Goal: Information Seeking & Learning: Check status

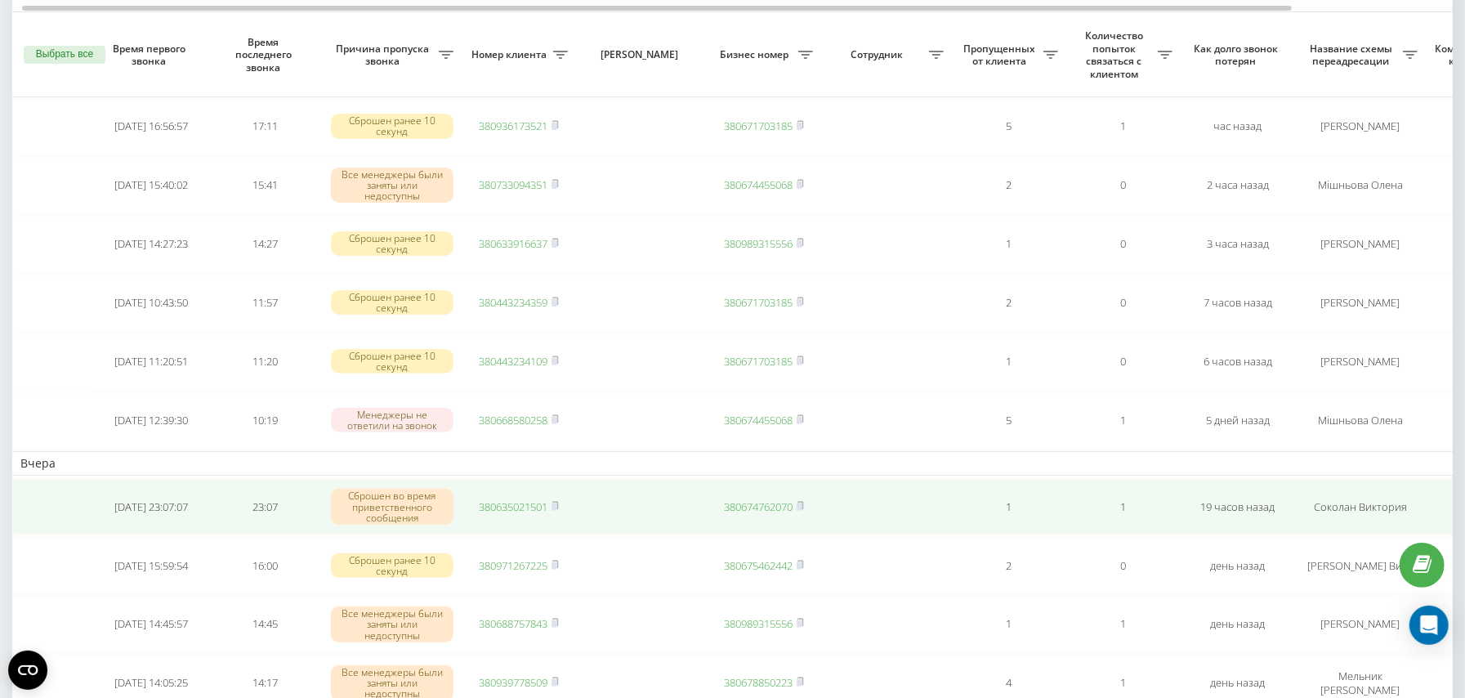
scroll to position [217, 0]
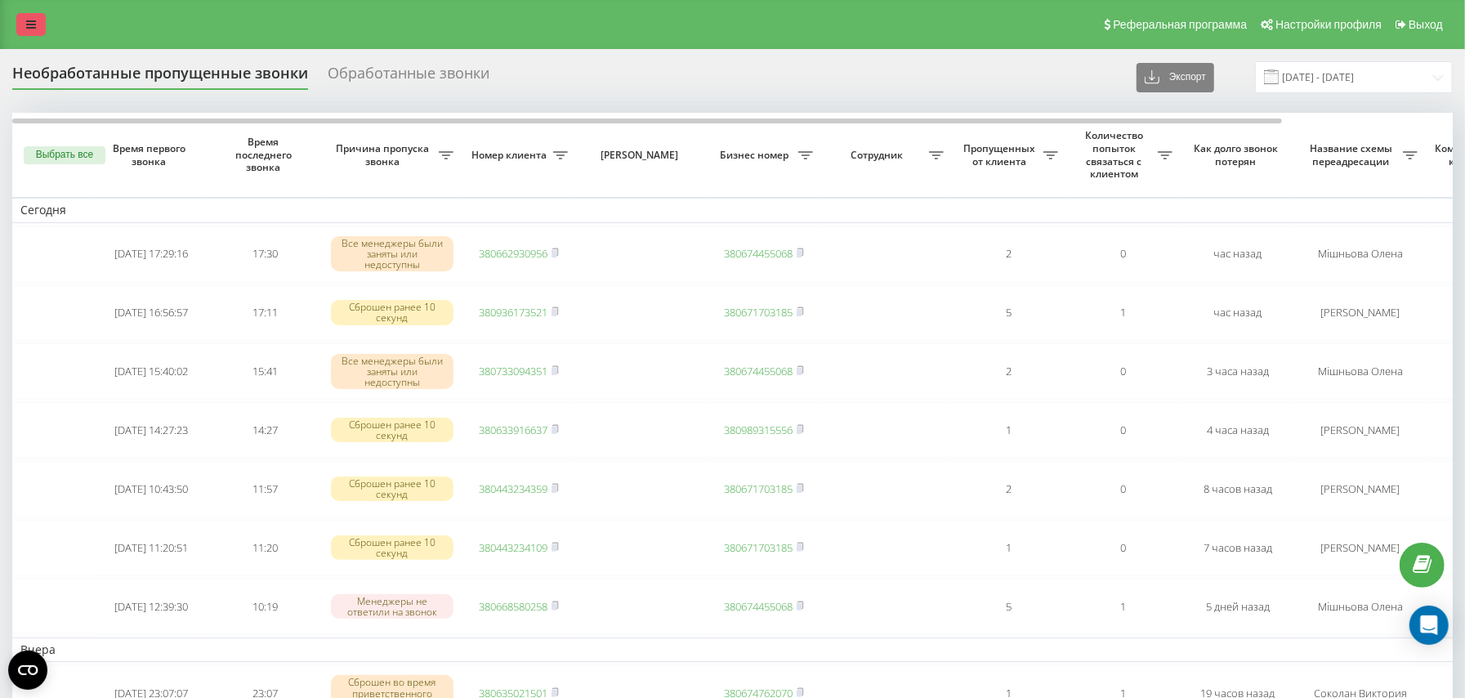
click at [30, 24] on icon at bounding box center [31, 24] width 10 height 11
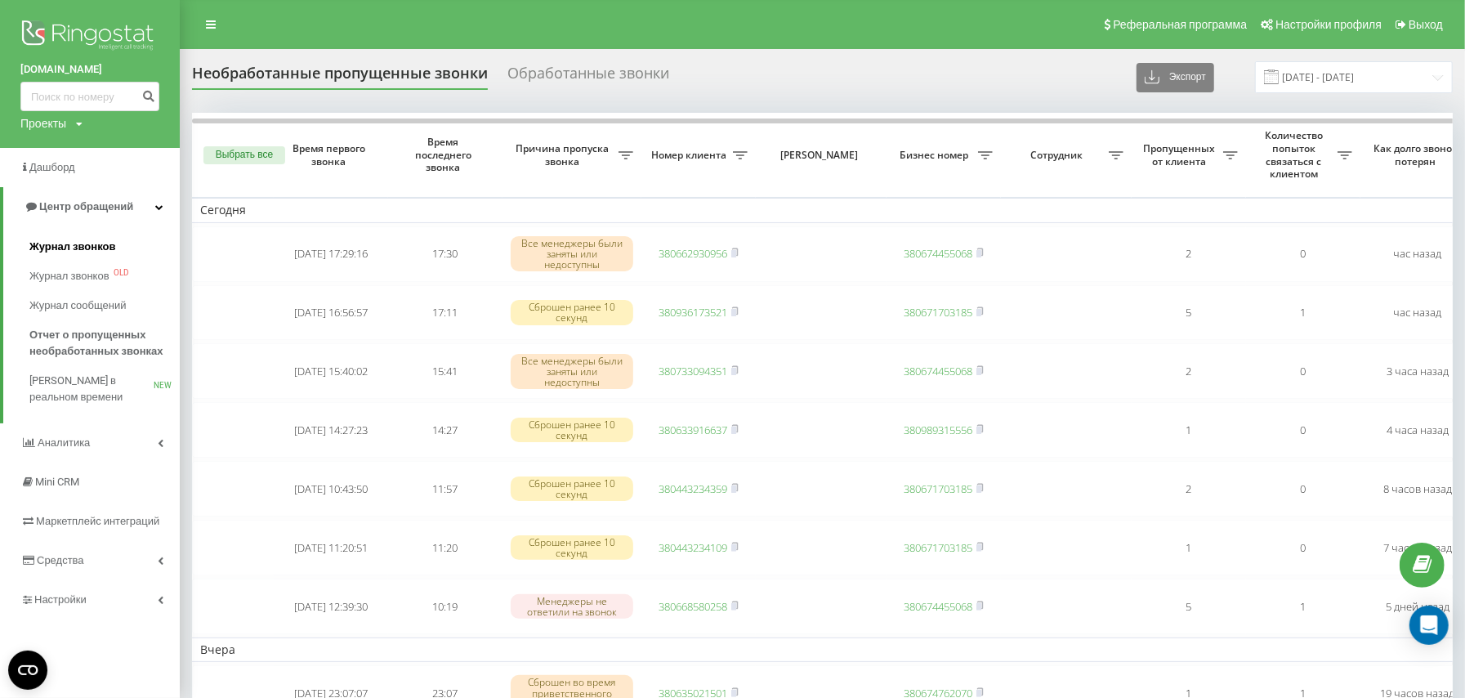
click at [92, 239] on span "Журнал звонков" at bounding box center [72, 247] width 86 height 16
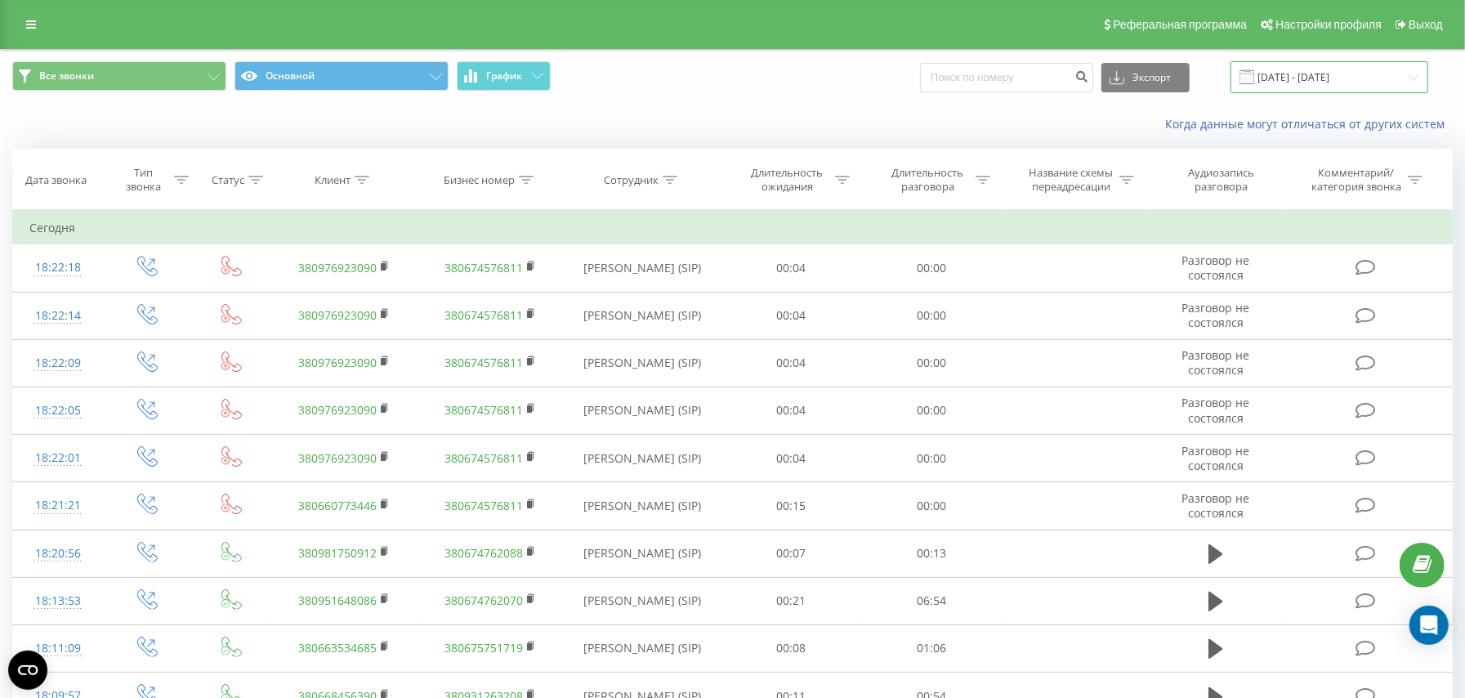
click at [1351, 78] on input "[DATE] - [DATE]" at bounding box center [1330, 77] width 198 height 32
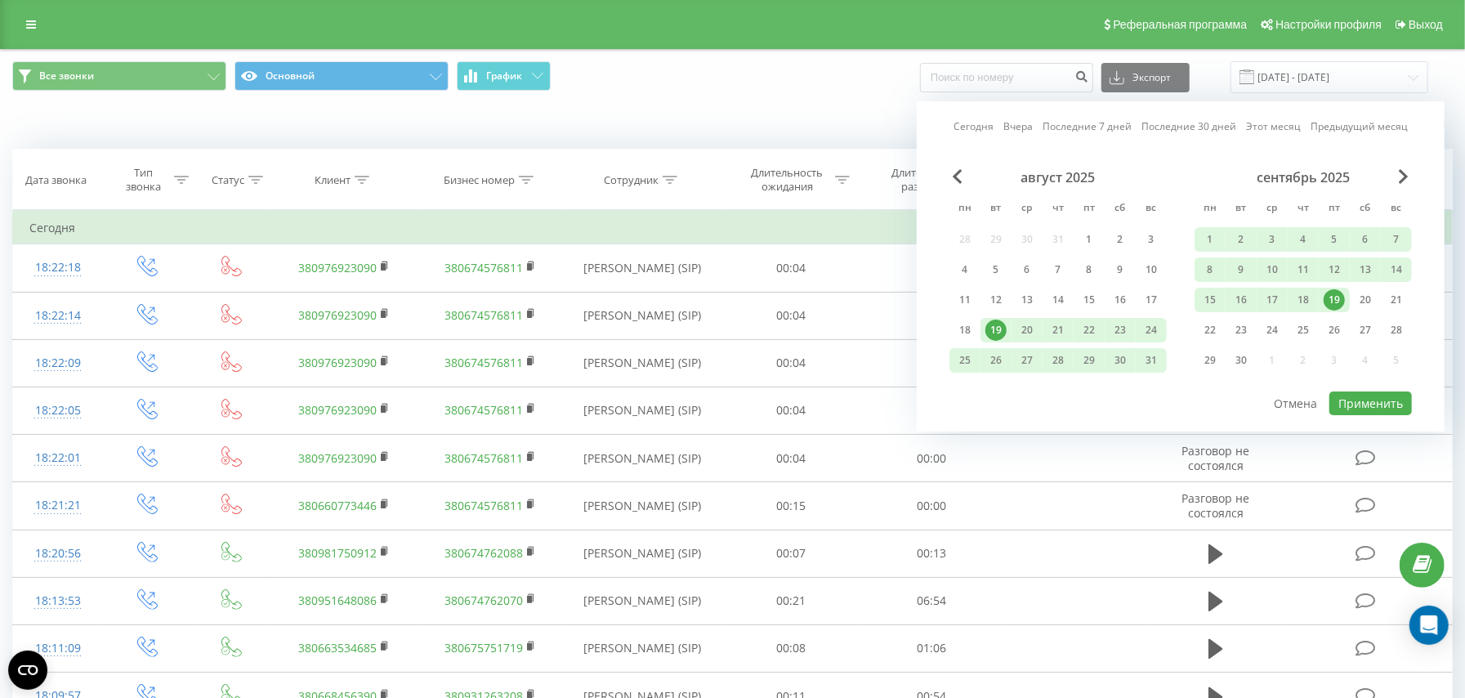
click at [1327, 288] on div "19" at bounding box center [1334, 300] width 31 height 25
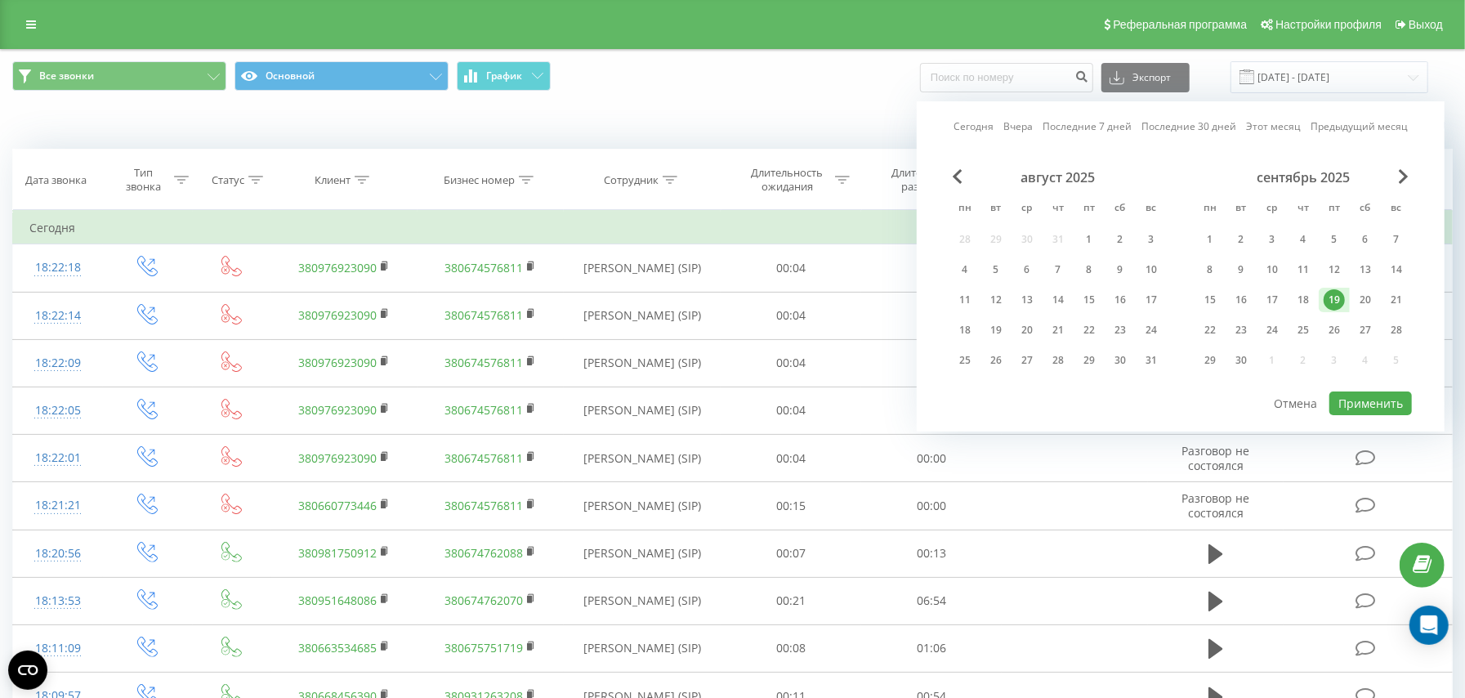
click at [1328, 288] on div "19" at bounding box center [1334, 300] width 31 height 25
click at [1363, 404] on button "Применить" at bounding box center [1371, 403] width 83 height 24
type input "[DATE] - [DATE]"
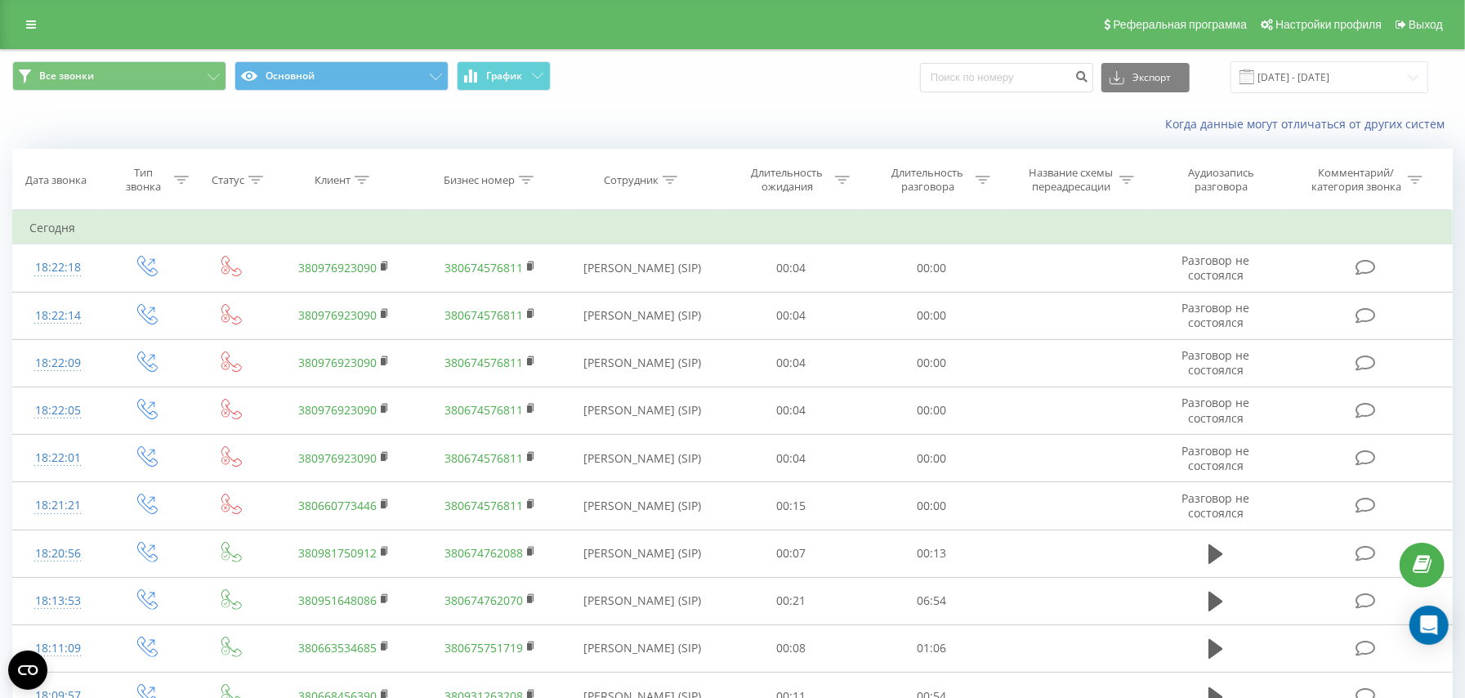
click at [668, 176] on icon at bounding box center [670, 180] width 15 height 8
click at [659, 293] on input "text" at bounding box center [642, 297] width 144 height 29
type input "Юнак"
click button "OK" at bounding box center [676, 330] width 69 height 20
click at [34, 20] on link at bounding box center [30, 24] width 29 height 23
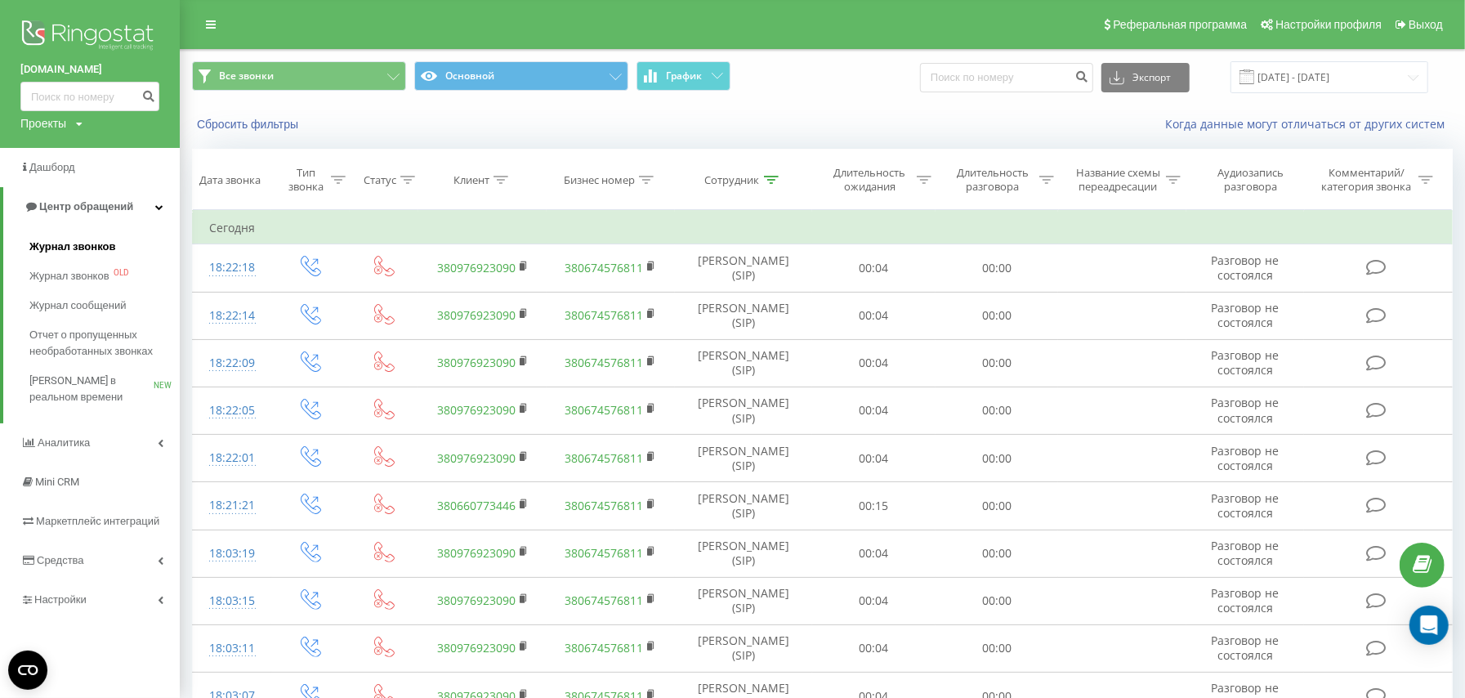
click at [77, 247] on span "Журнал звонков" at bounding box center [72, 247] width 86 height 16
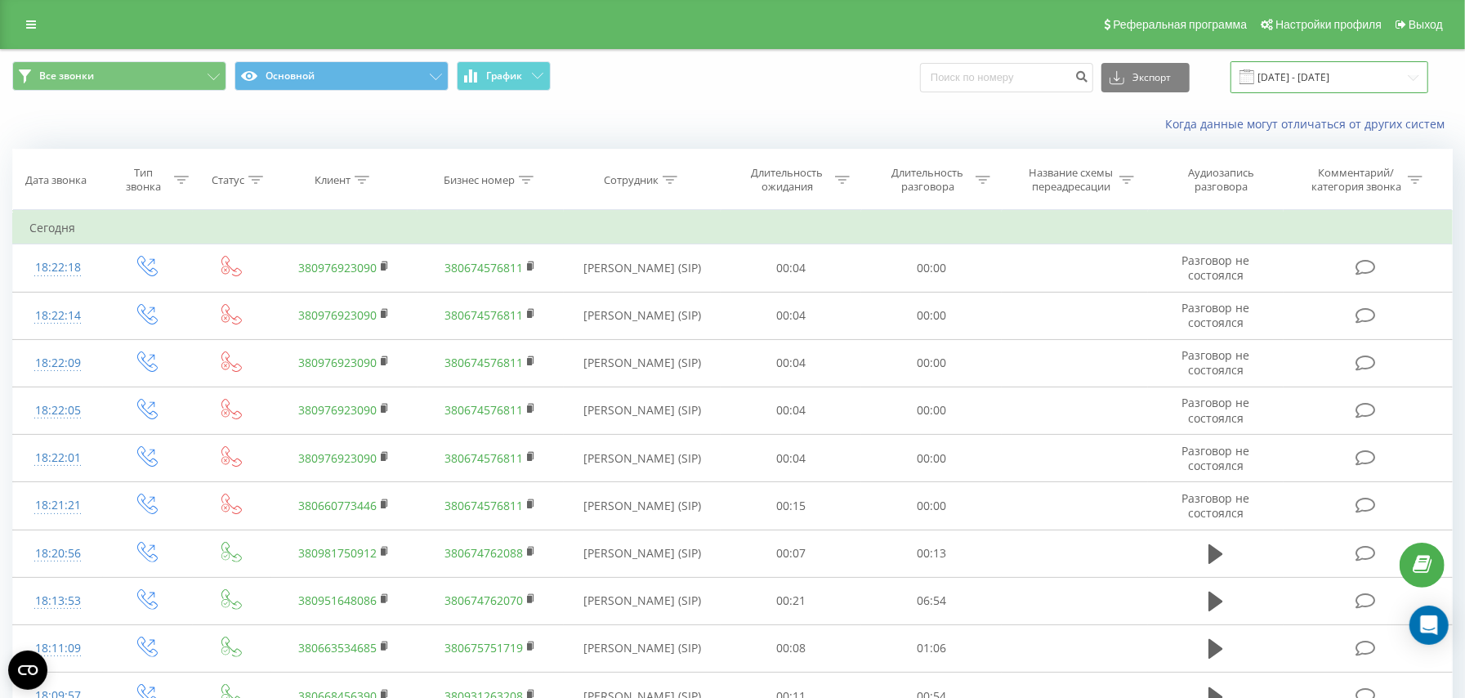
click at [1303, 82] on input "[DATE] - [DATE]" at bounding box center [1330, 77] width 198 height 32
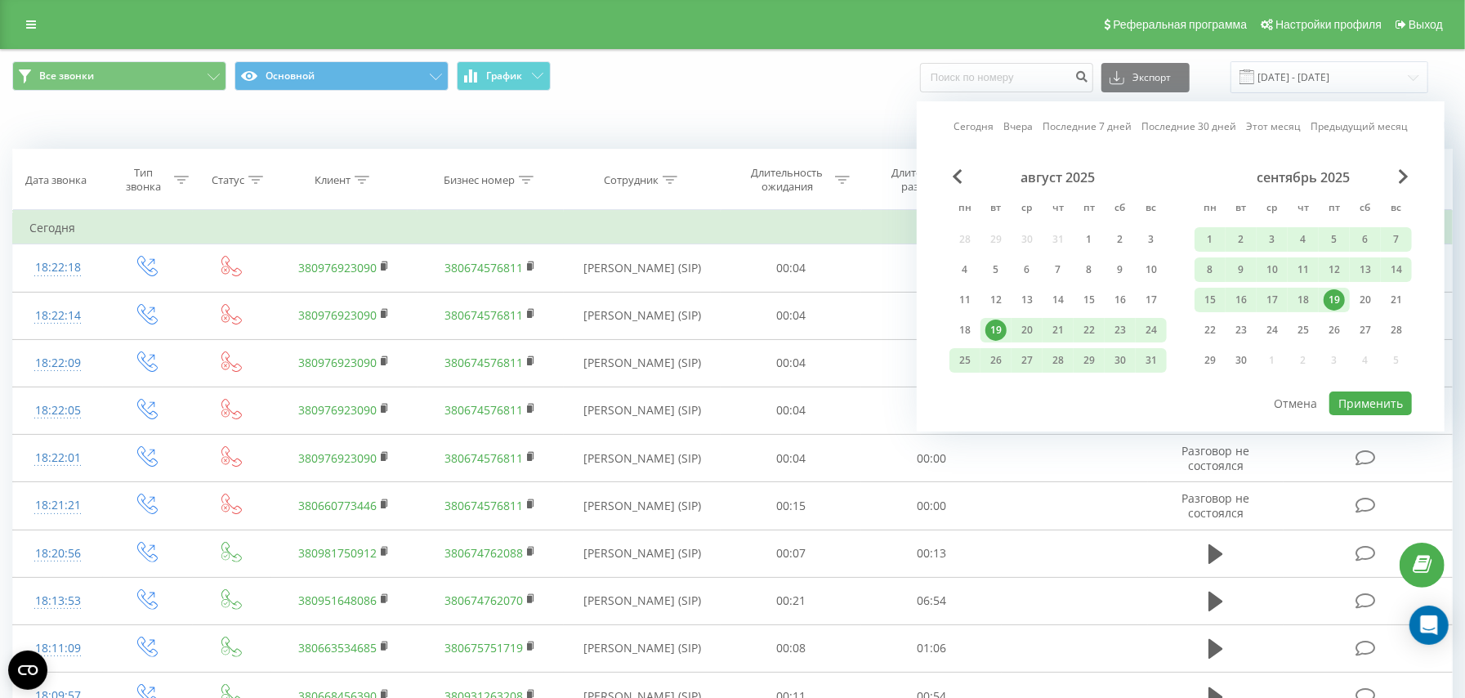
click at [1332, 301] on div "19" at bounding box center [1334, 299] width 21 height 21
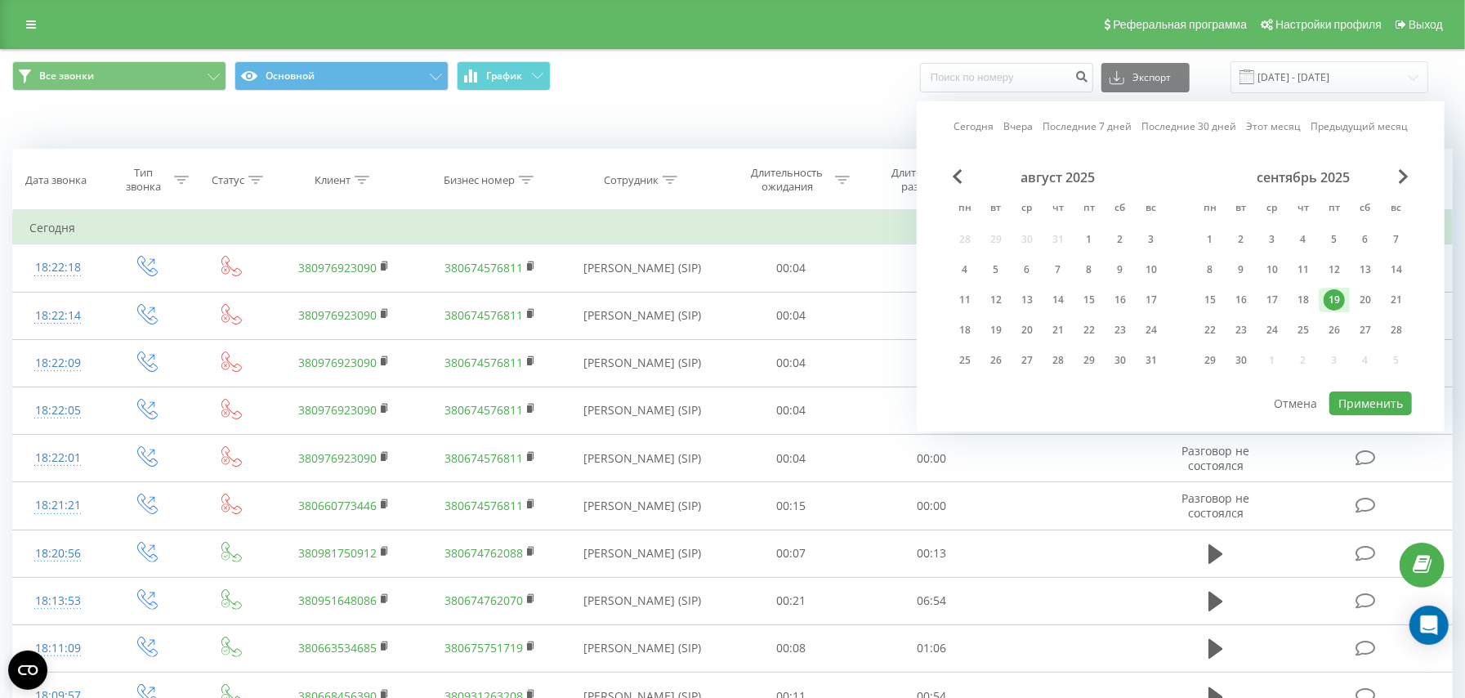
click at [1332, 301] on div "19" at bounding box center [1334, 299] width 21 height 21
click at [1365, 397] on button "Применить" at bounding box center [1371, 403] width 83 height 24
type input "[DATE] - [DATE]"
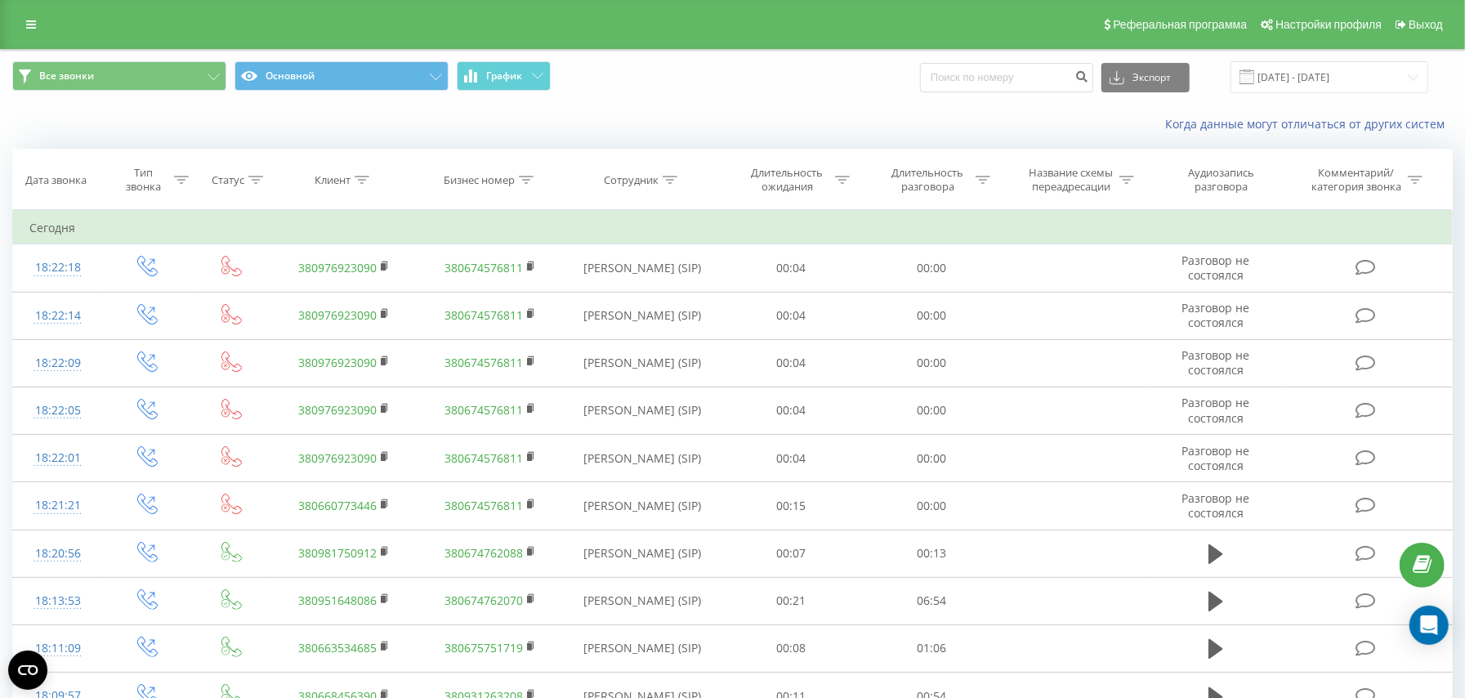
click at [664, 190] on th "Сотрудник" at bounding box center [643, 180] width 158 height 60
click at [672, 181] on icon at bounding box center [670, 180] width 15 height 8
click at [658, 292] on input "text" at bounding box center [642, 297] width 144 height 29
type input "Юнак"
click button "OK" at bounding box center [676, 330] width 69 height 20
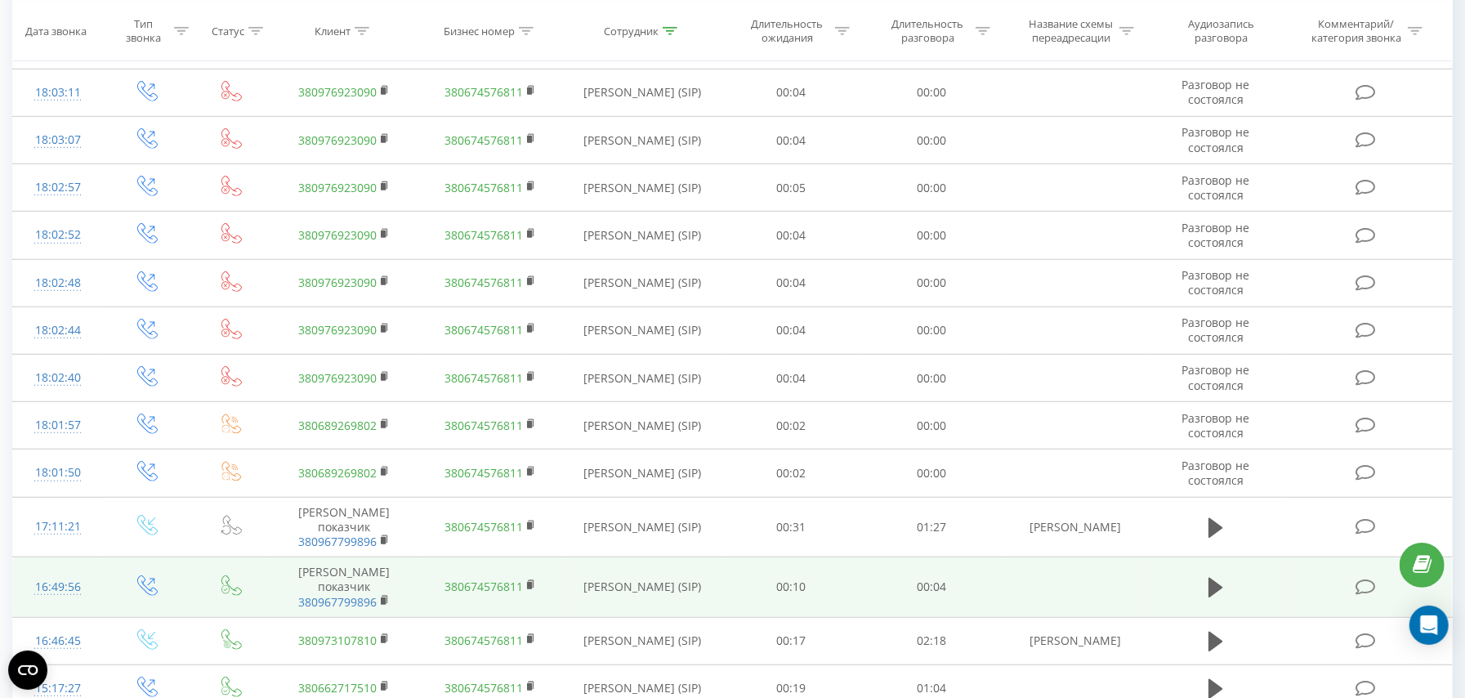
scroll to position [843, 0]
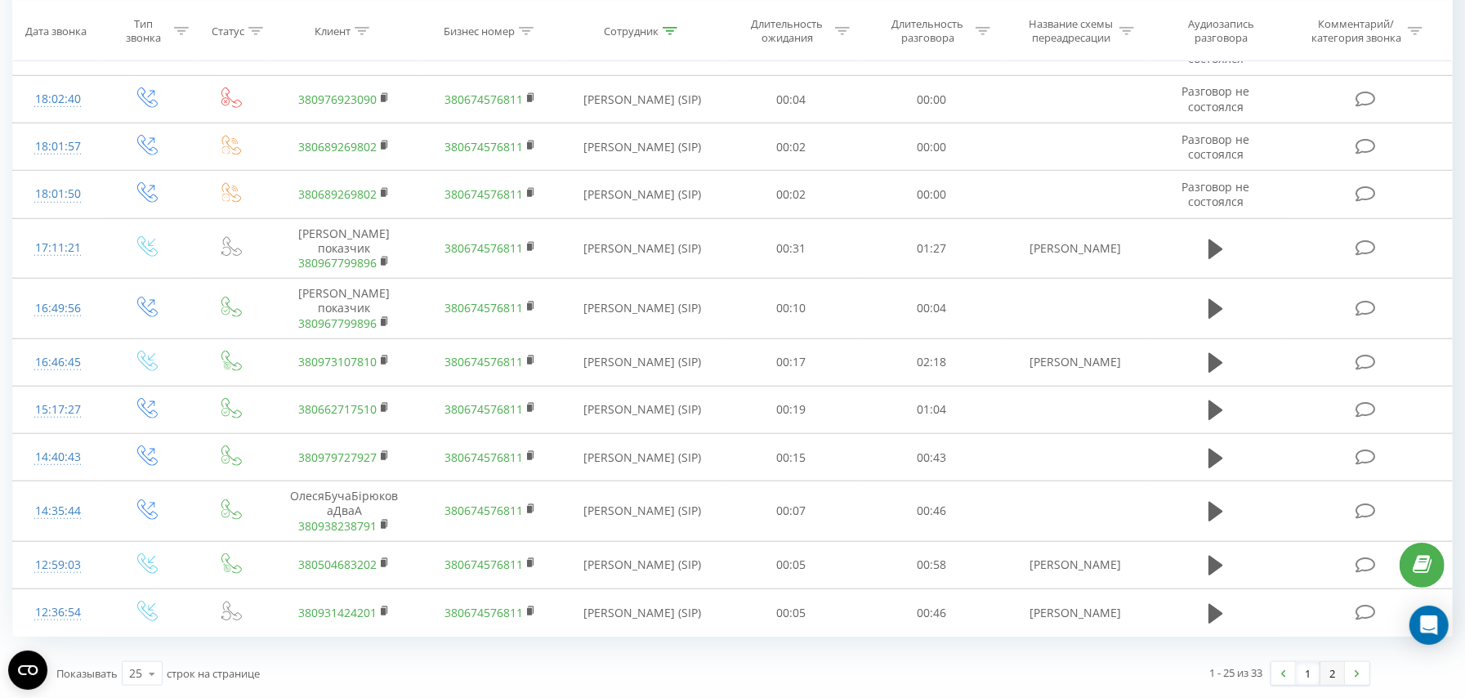
click at [1337, 671] on link "2" at bounding box center [1333, 673] width 25 height 23
